Goal: Task Accomplishment & Management: Use online tool/utility

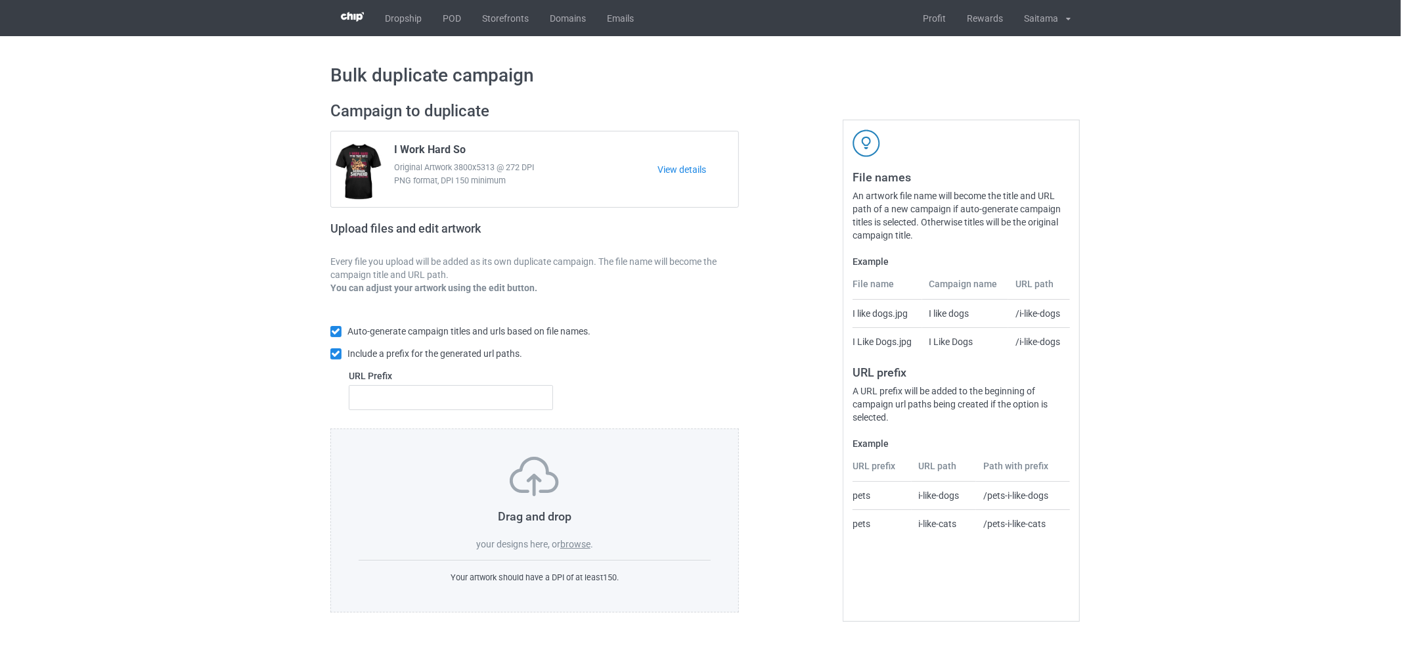
click at [568, 546] on label "browse" at bounding box center [575, 544] width 30 height 11
click at [0, 0] on input "browse" at bounding box center [0, 0] width 0 height 0
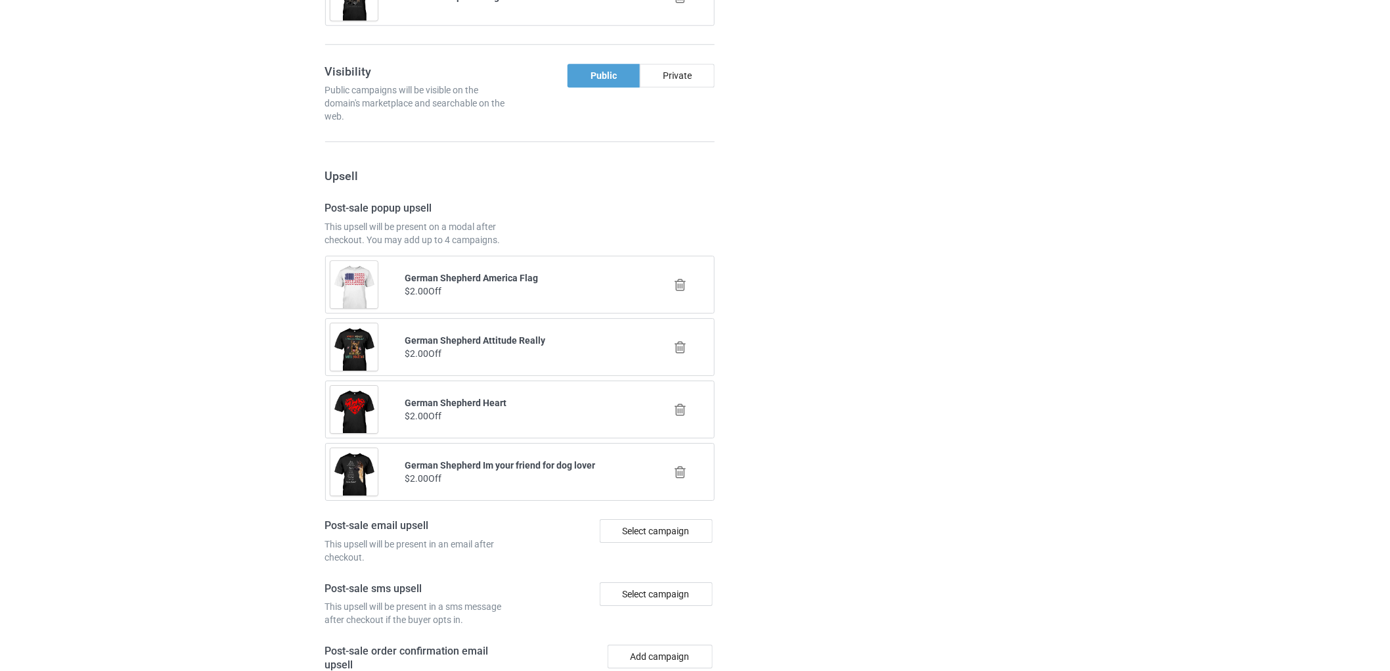
scroll to position [1722, 0]
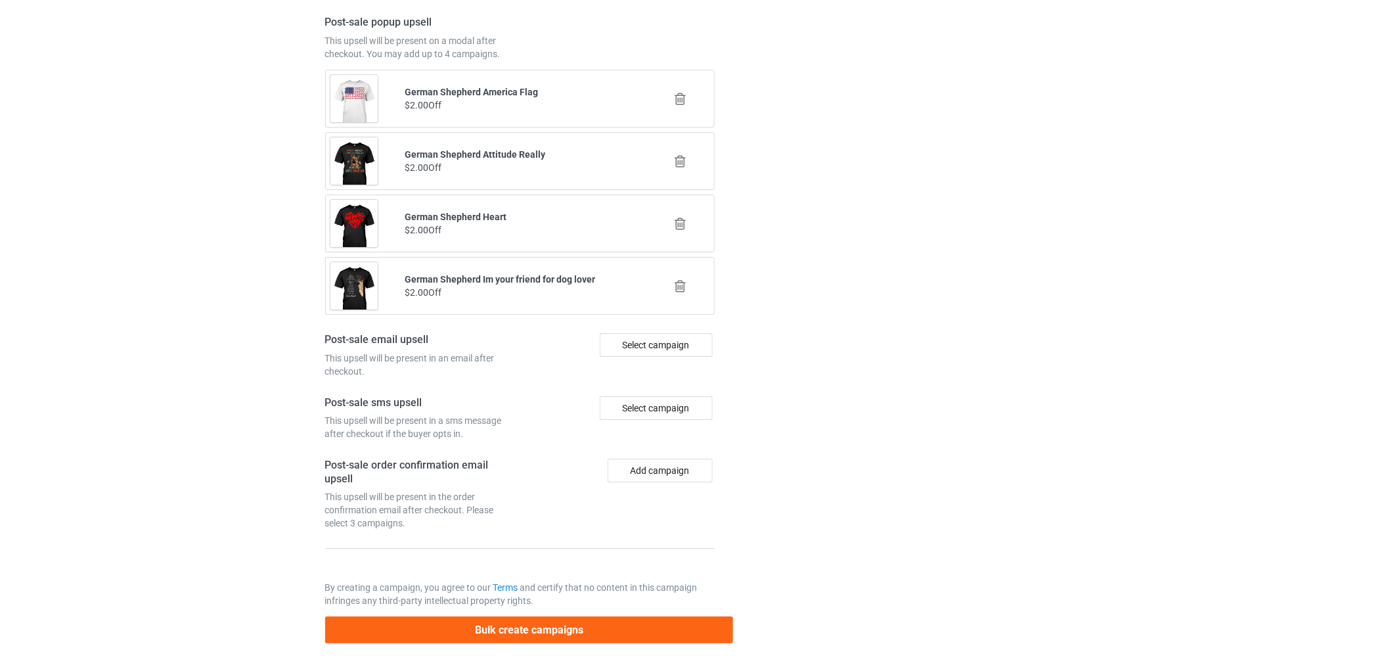
click at [549, 615] on div "Bulk create campaigns" at bounding box center [529, 625] width 409 height 36
click at [559, 629] on button "Bulk create campaigns" at bounding box center [529, 629] width 409 height 27
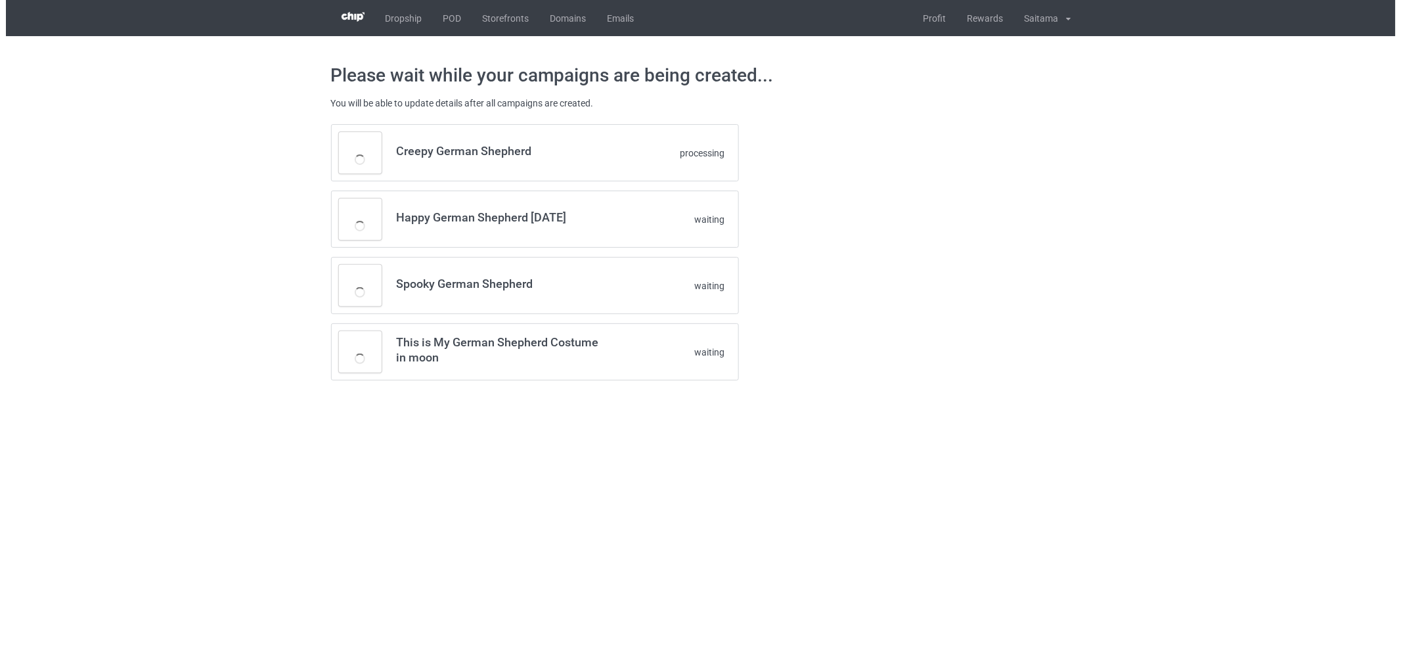
scroll to position [0, 0]
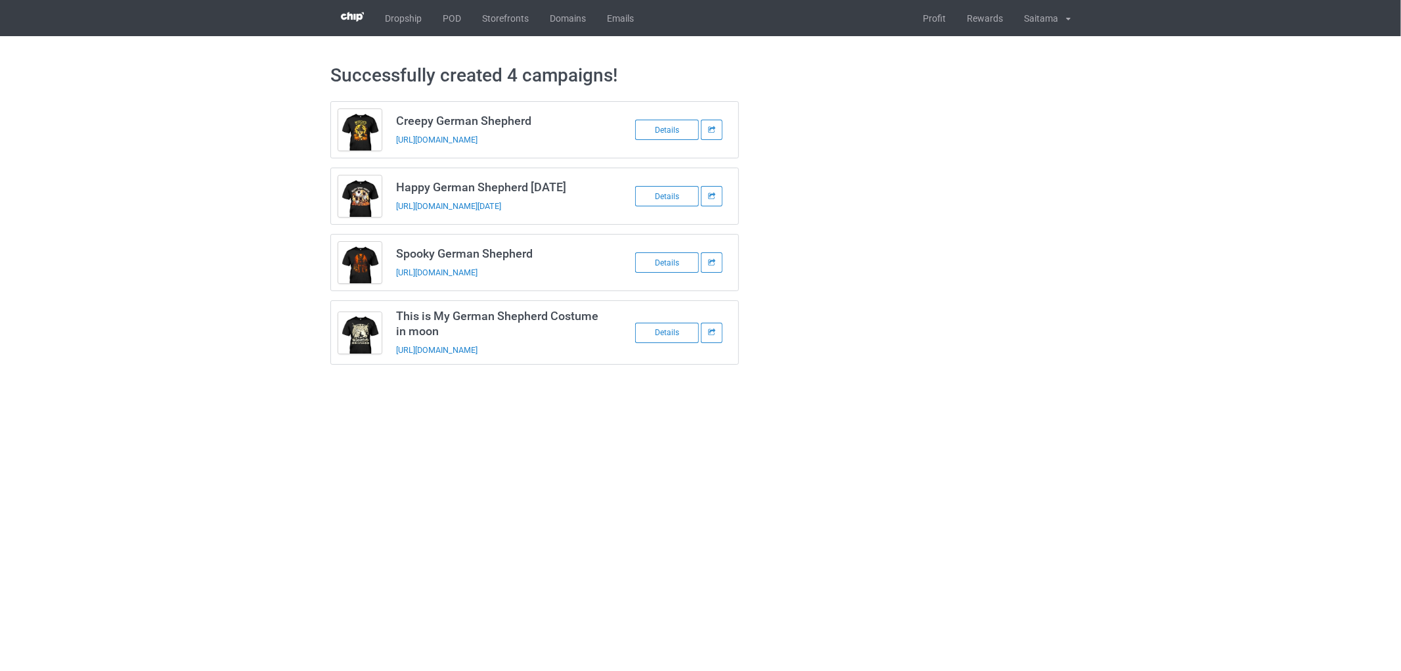
click at [270, 304] on div "Successfully created 4 campaigns! Creepy German Shepherd https://www.teelovers.…" at bounding box center [700, 214] width 1401 height 356
click at [457, 14] on link "POD" at bounding box center [451, 18] width 39 height 36
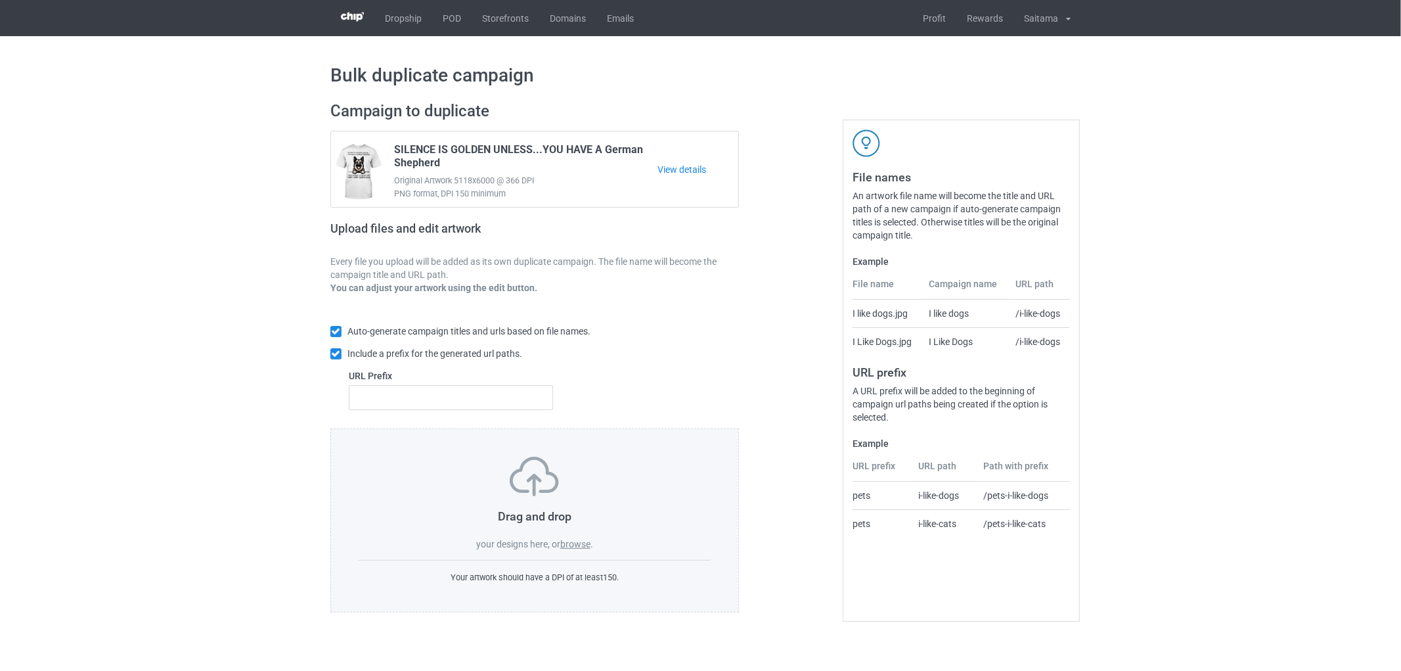
click at [576, 546] on label "browse" at bounding box center [575, 544] width 30 height 11
click at [0, 0] on input "browse" at bounding box center [0, 0] width 0 height 0
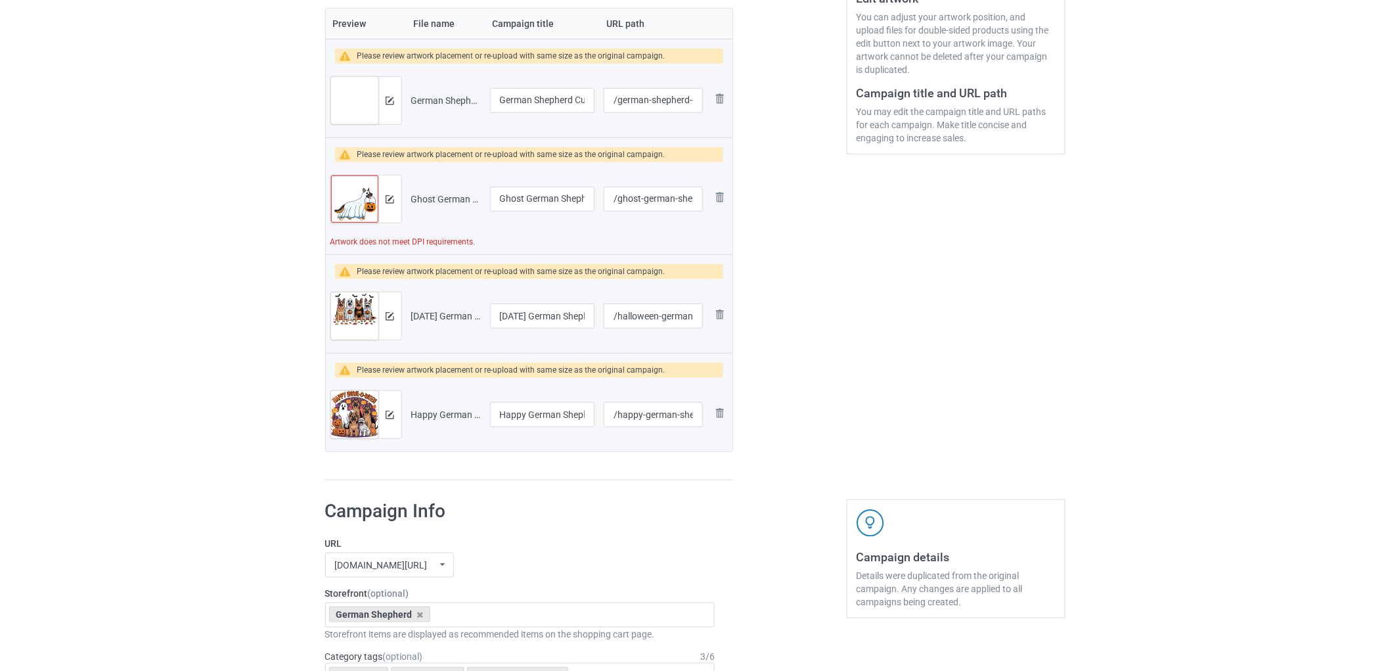
scroll to position [292, 0]
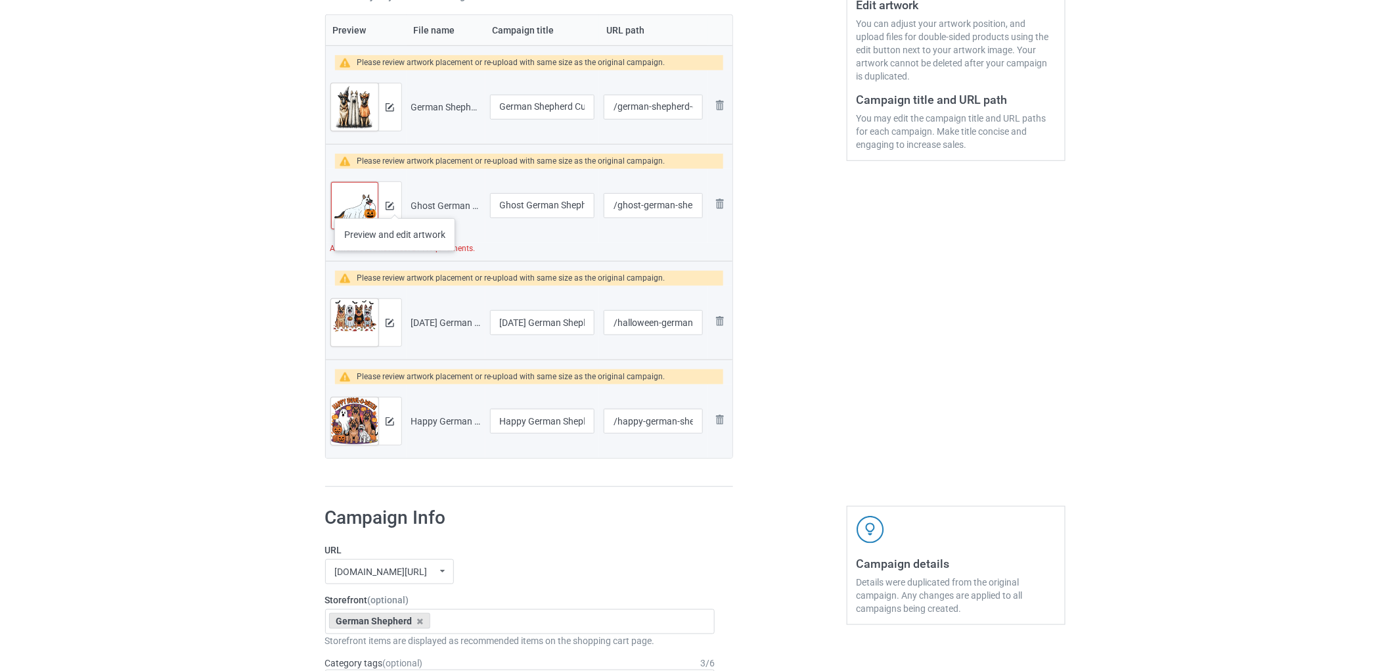
click at [395, 205] on div at bounding box center [389, 205] width 23 height 47
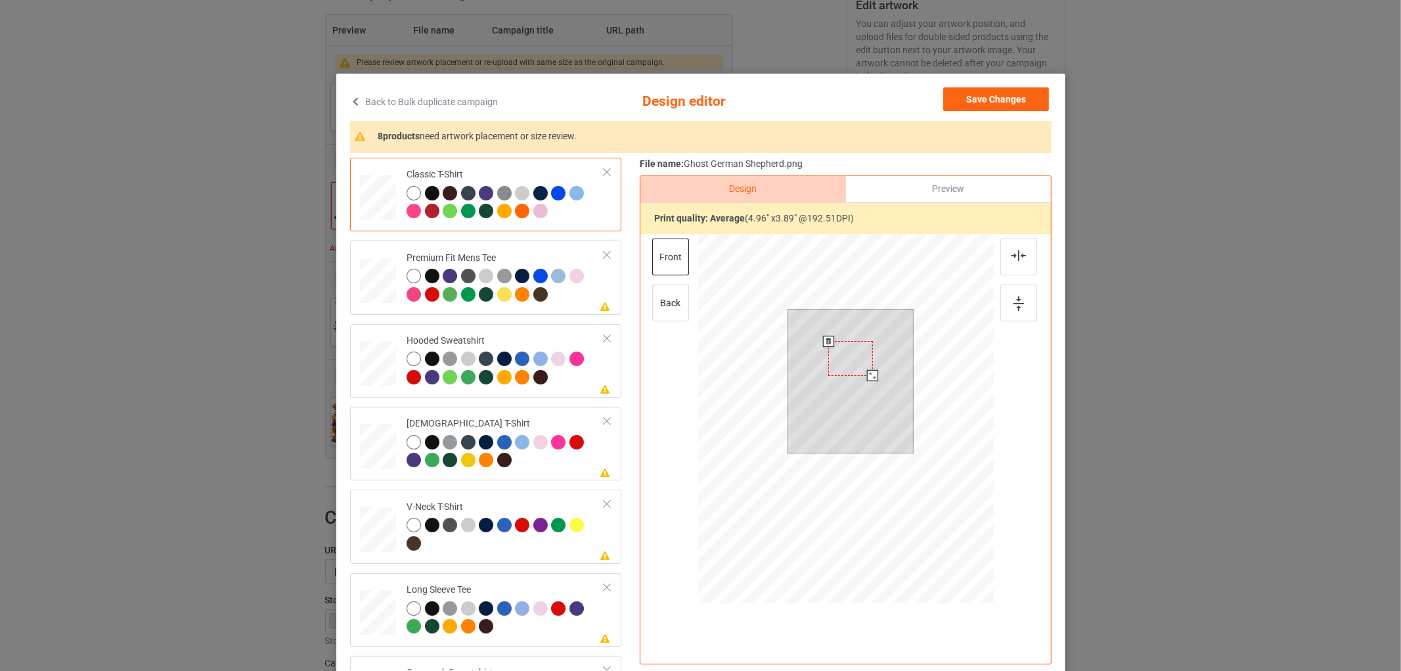
drag, startPoint x: 905, startPoint y: 437, endPoint x: 899, endPoint y: 359, distance: 77.8
click at [863, 403] on div at bounding box center [850, 380] width 125 height 143
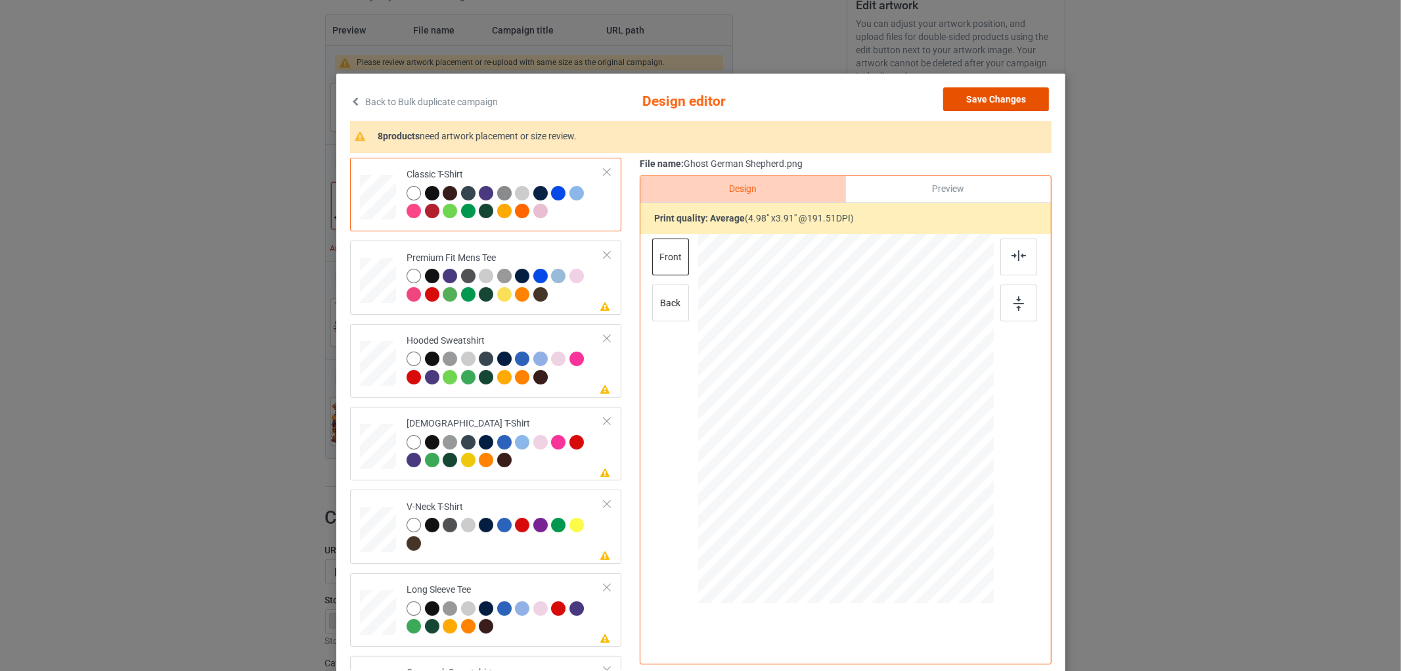
click at [989, 97] on button "Save Changes" at bounding box center [996, 99] width 106 height 24
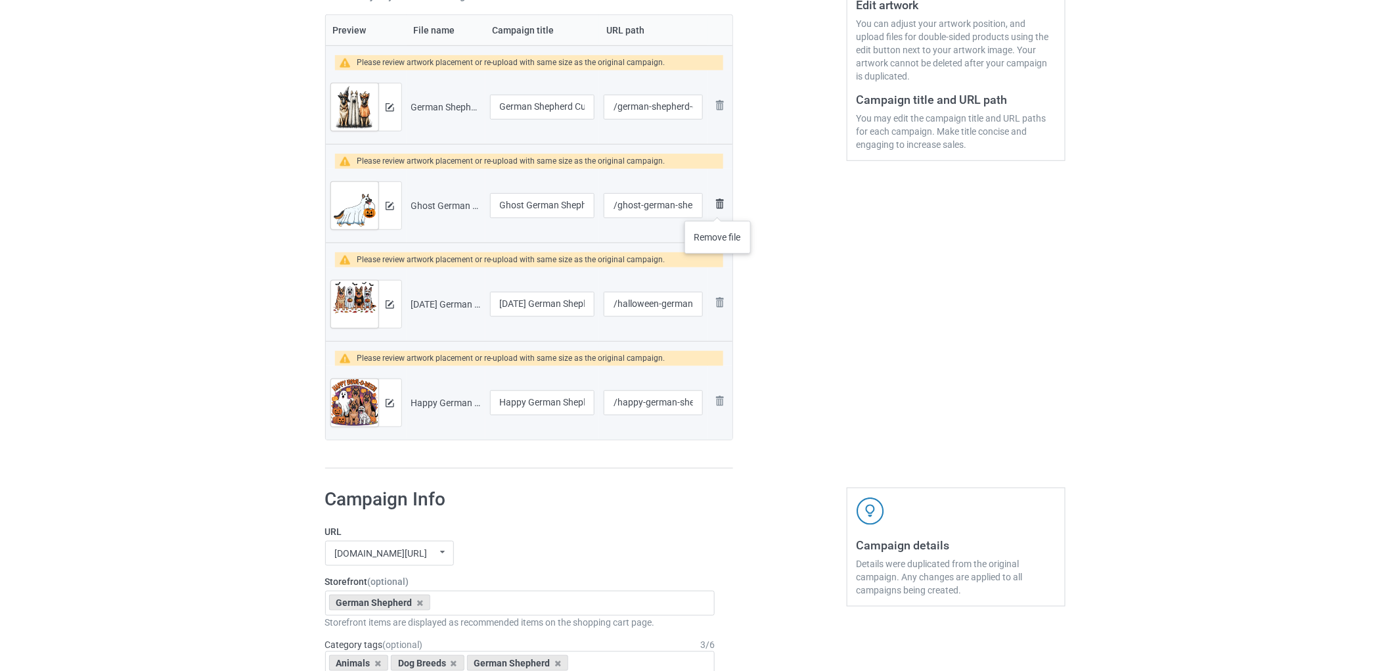
click at [718, 208] on img at bounding box center [720, 204] width 16 height 16
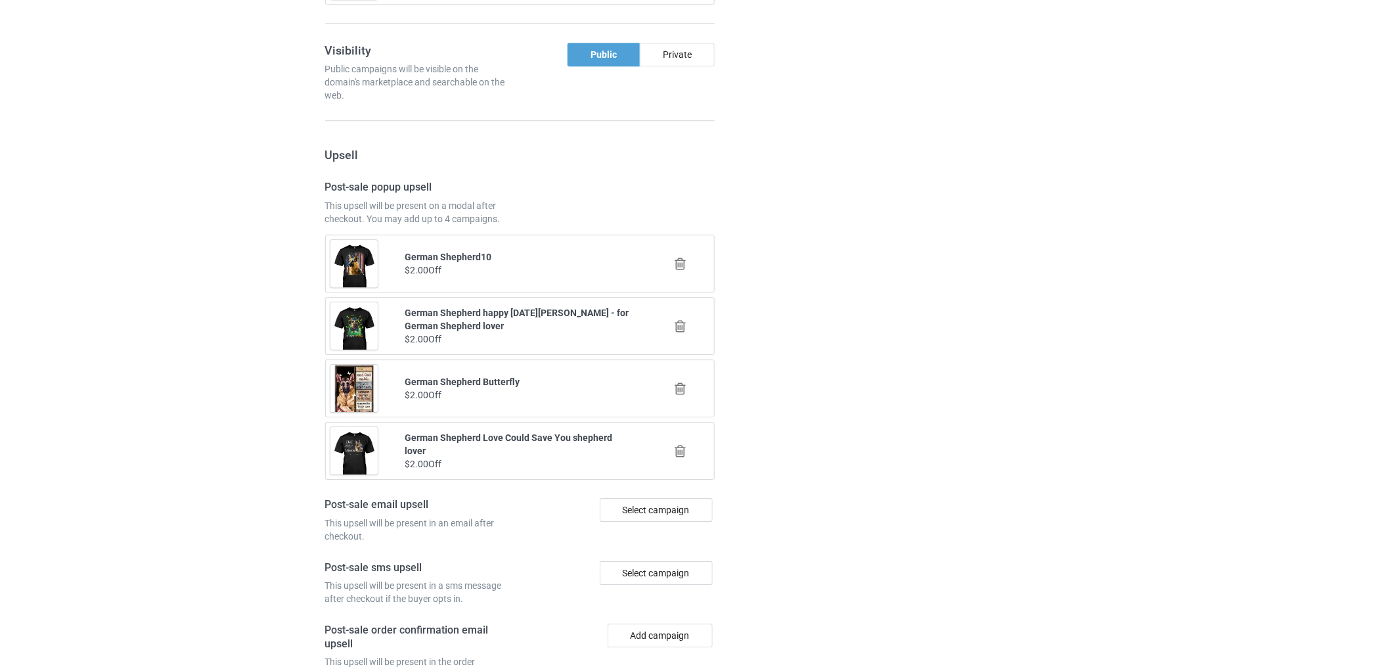
scroll to position [1673, 0]
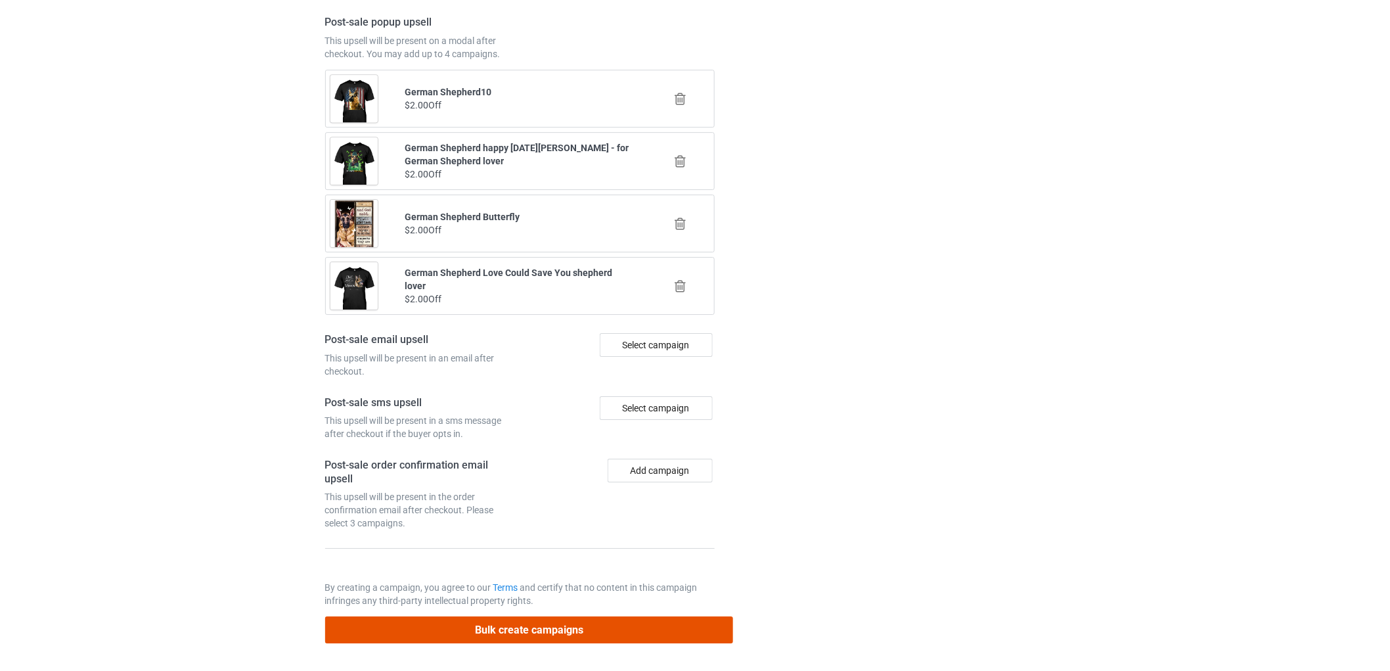
click at [557, 629] on button "Bulk create campaigns" at bounding box center [529, 629] width 409 height 27
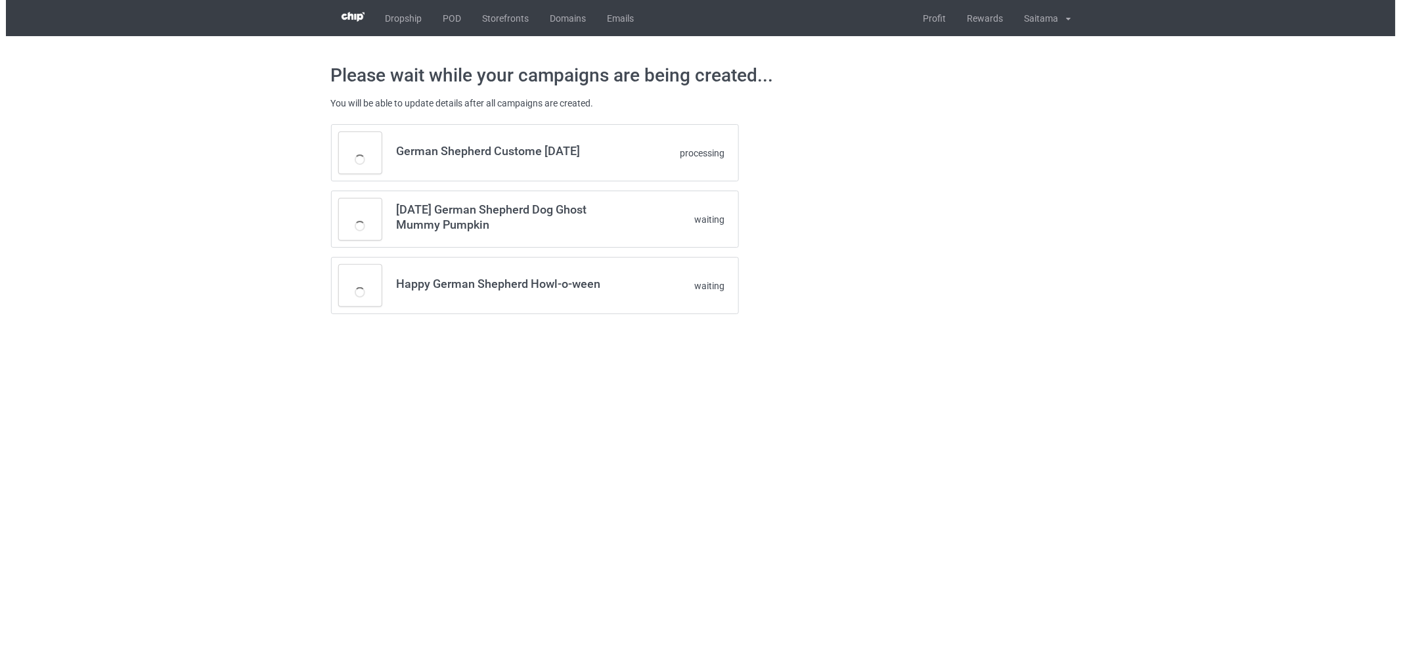
scroll to position [0, 0]
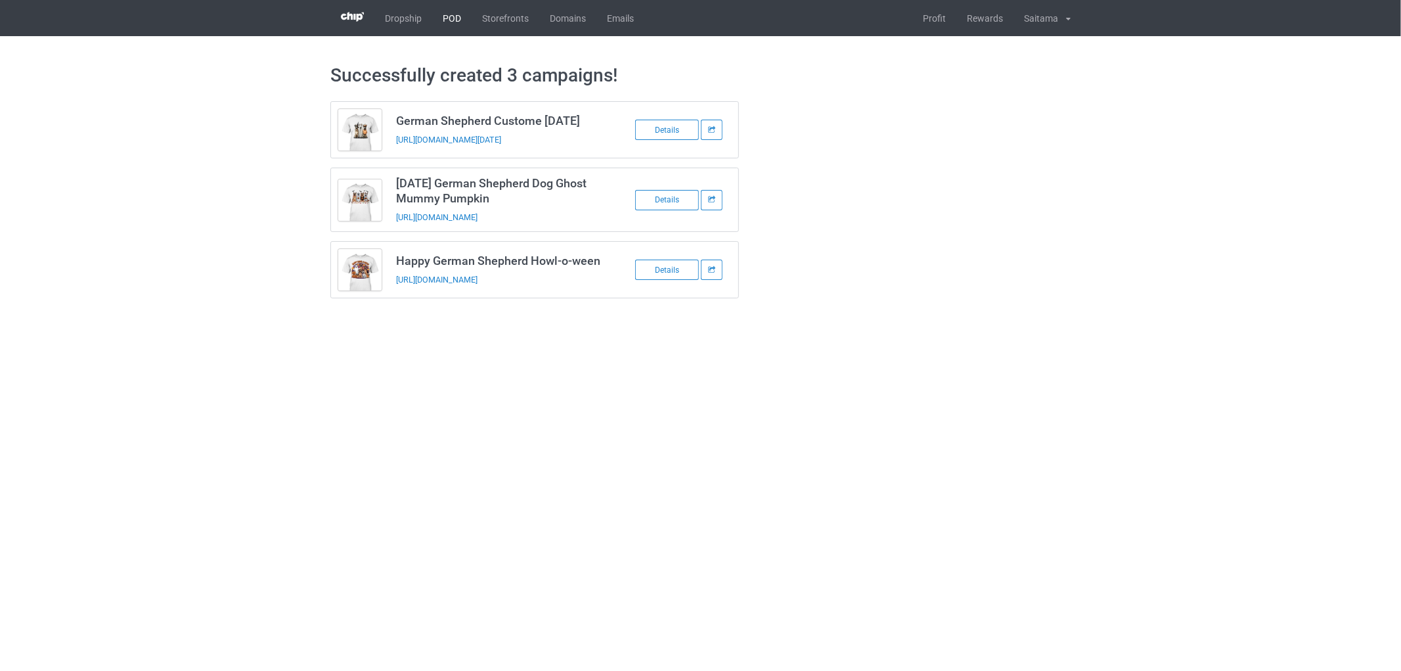
click at [461, 9] on link "POD" at bounding box center [451, 18] width 39 height 36
